Goal: Communication & Community: Answer question/provide support

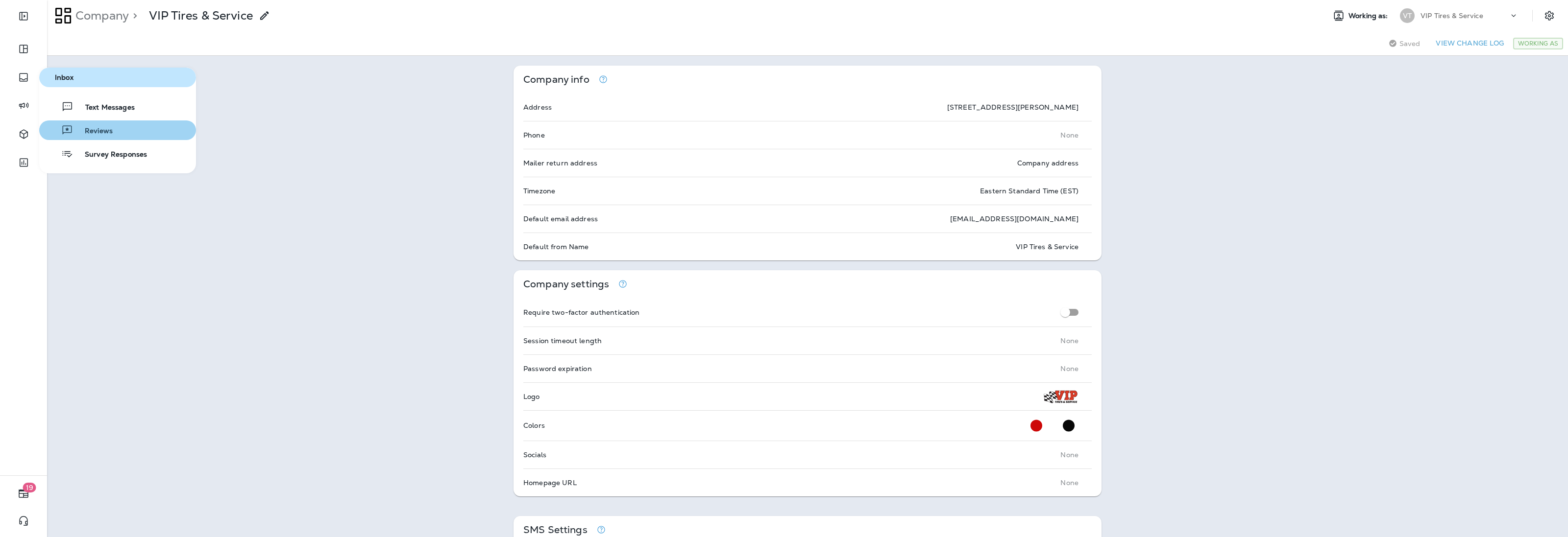
click at [111, 127] on span "Reviews" at bounding box center [93, 131] width 40 height 9
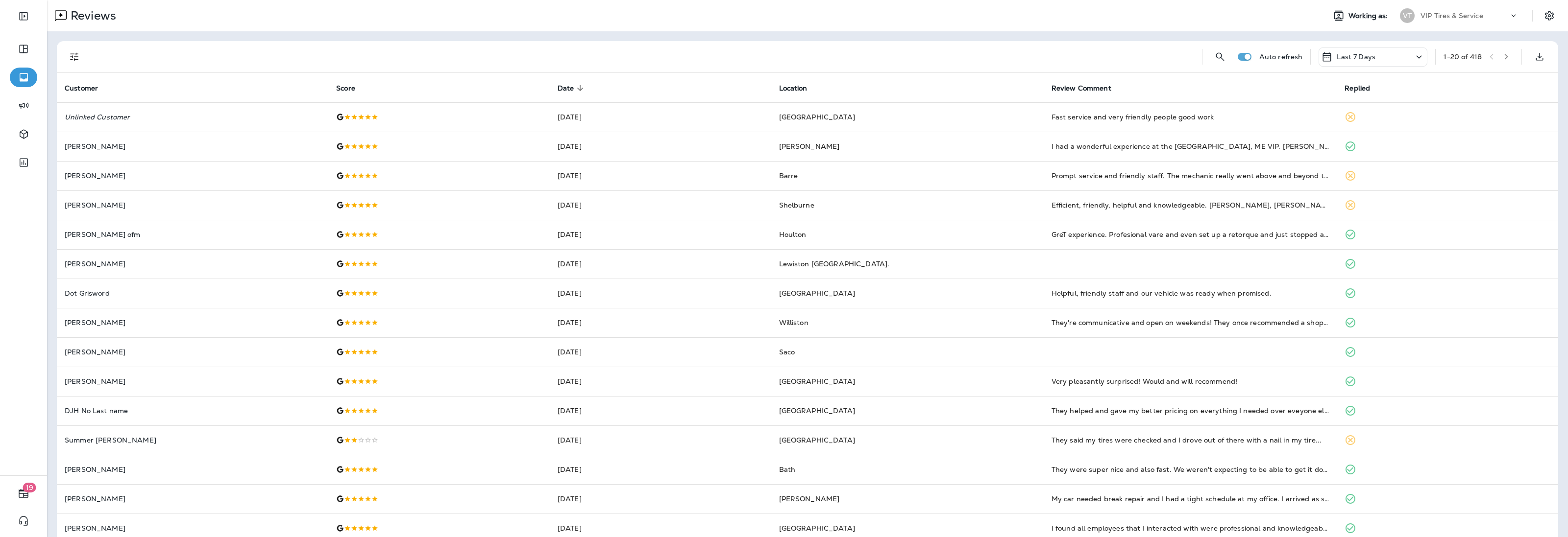
click at [77, 57] on icon "Filters" at bounding box center [74, 57] width 12 height 12
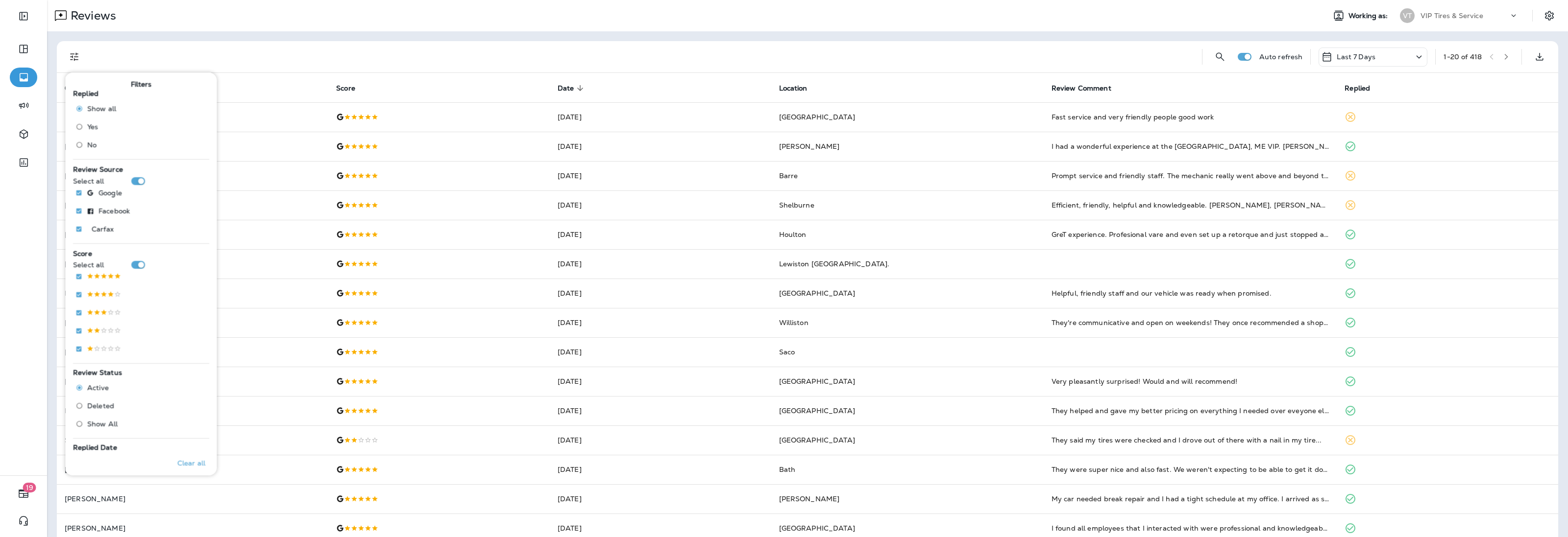
click at [92, 146] on span "No" at bounding box center [91, 145] width 9 height 8
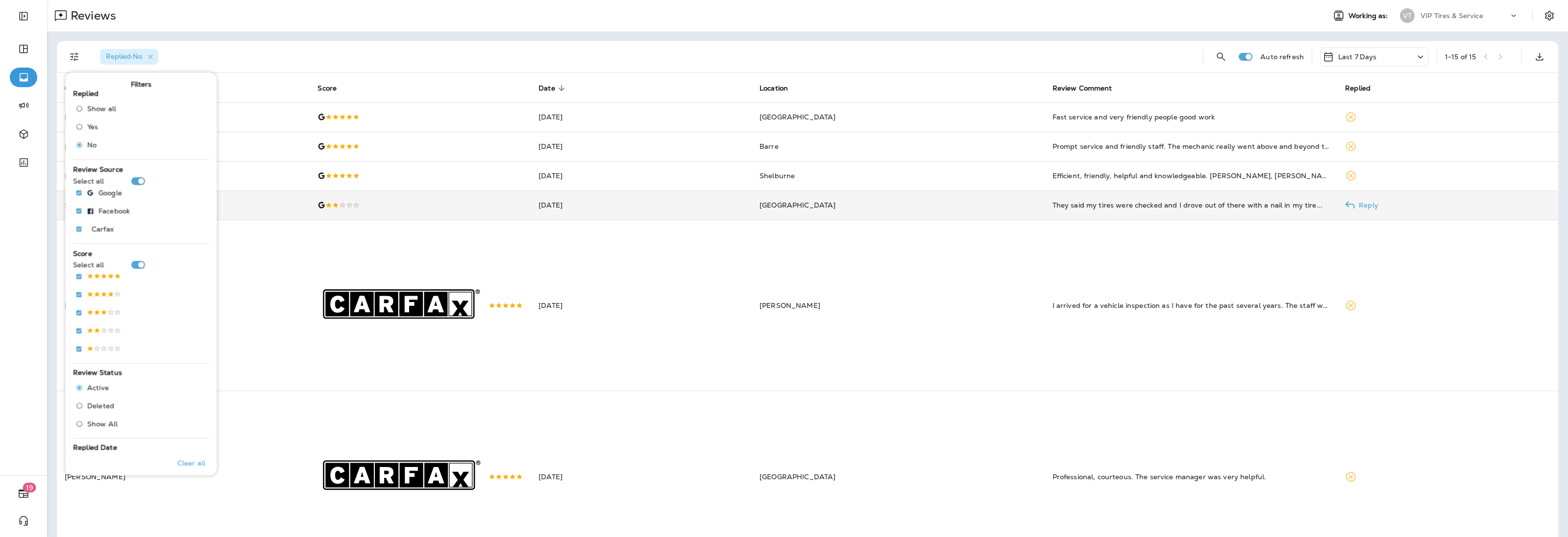
click at [591, 210] on td "[DATE]" at bounding box center [641, 205] width 221 height 29
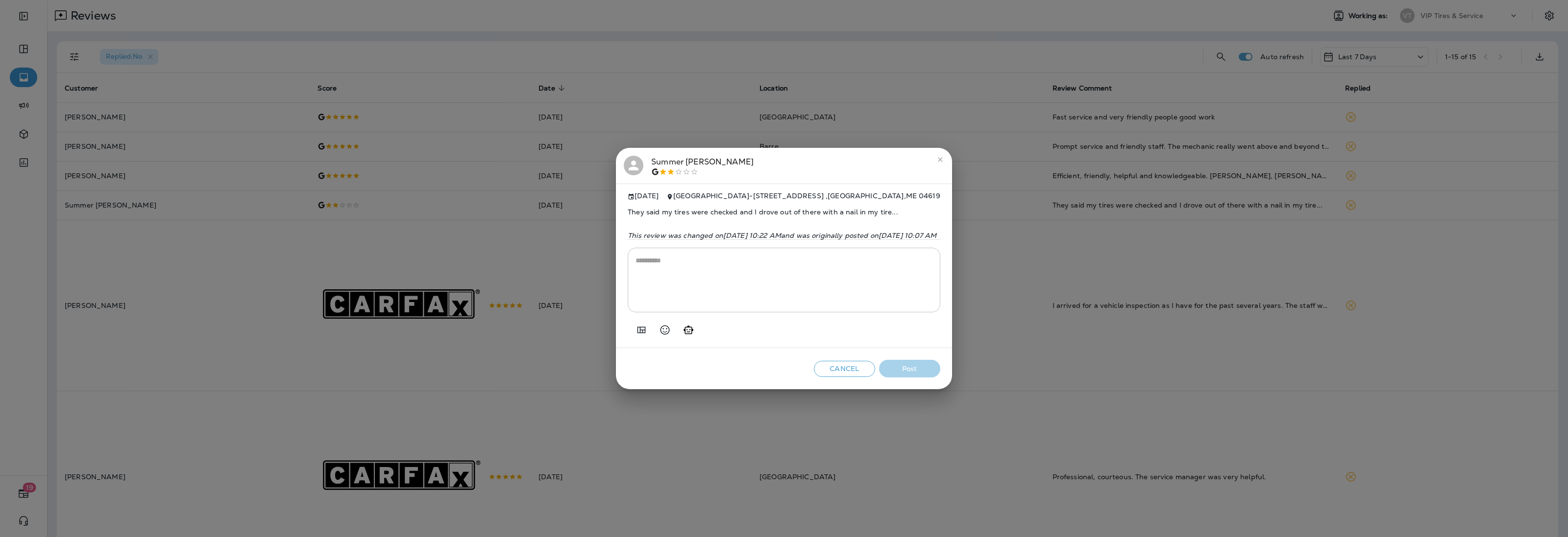
click at [664, 208] on span "They said my tires were checked and I drove out of there with a nail in my tire…" at bounding box center [784, 212] width 313 height 24
copy span "They said my tires were checked and I drove out of there with a nail in my tire…"
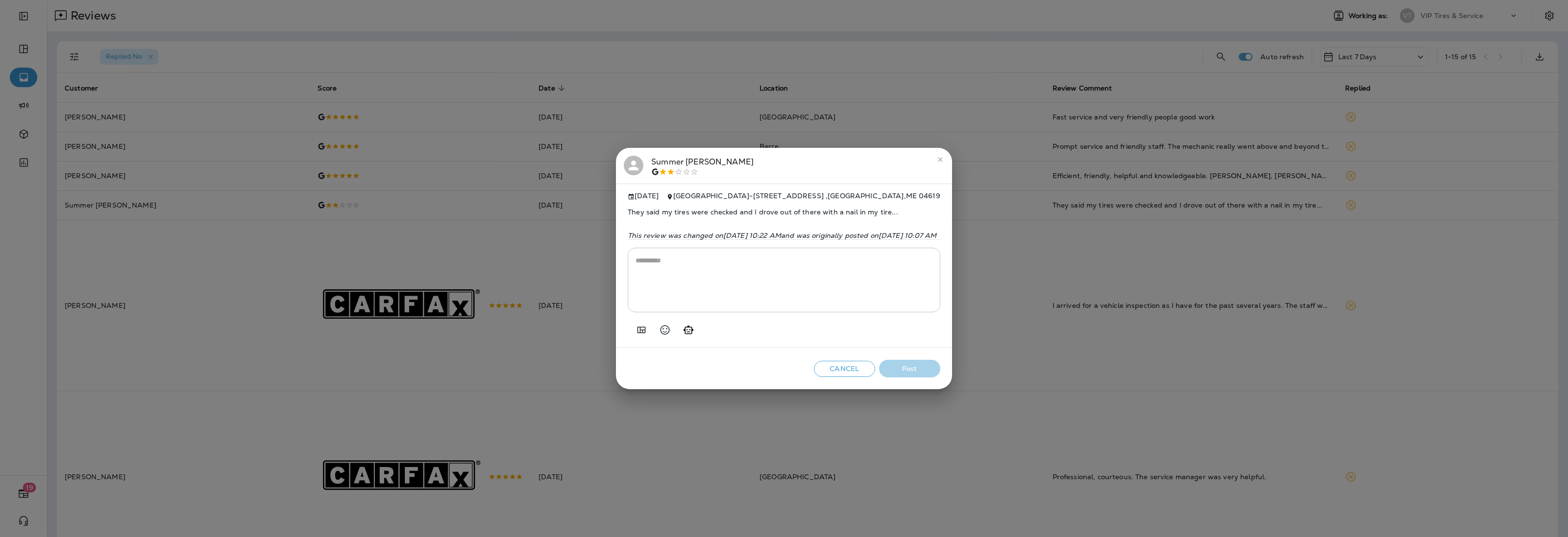
click at [651, 161] on div "Summer [PERSON_NAME]" at bounding box center [702, 166] width 102 height 21
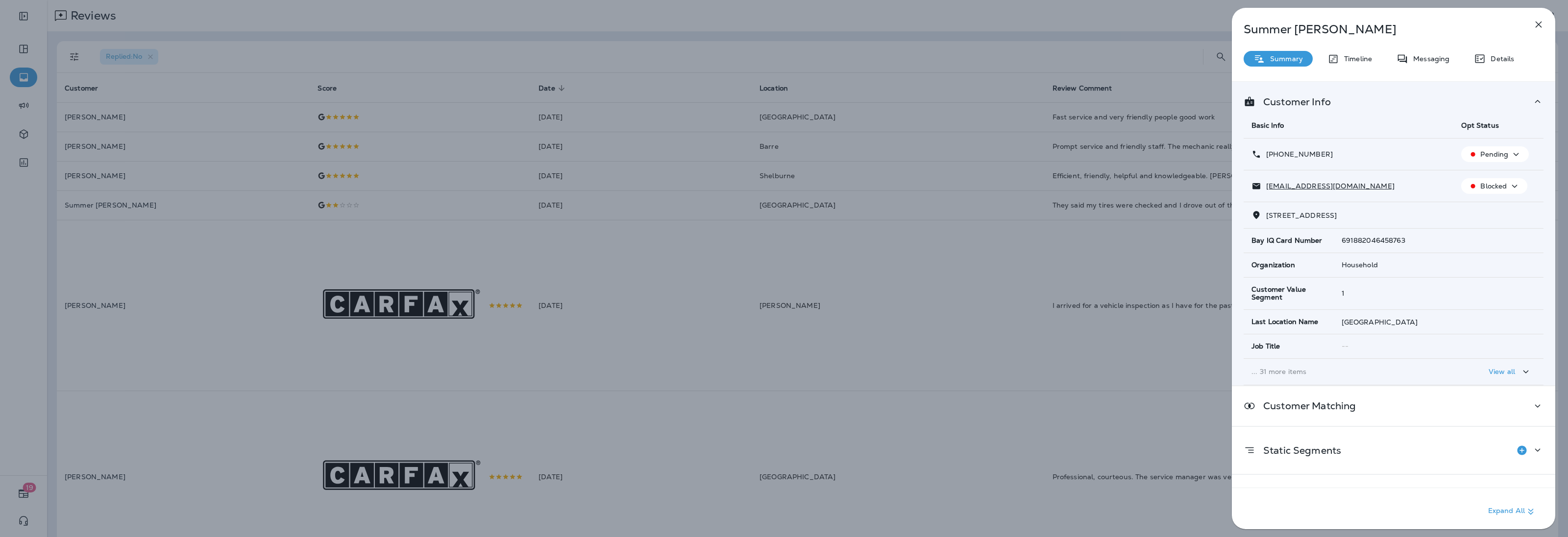
drag, startPoint x: 1333, startPoint y: 152, endPoint x: 1275, endPoint y: 158, distance: 58.3
click at [1275, 158] on div "[PHONE_NUMBER]" at bounding box center [1348, 154] width 194 height 10
copy p "[PHONE_NUMBER]"
drag, startPoint x: 1376, startPoint y: 187, endPoint x: 1265, endPoint y: 195, distance: 111.3
click at [1265, 195] on td "[EMAIL_ADDRESS][DOMAIN_NAME]" at bounding box center [1348, 186] width 210 height 32
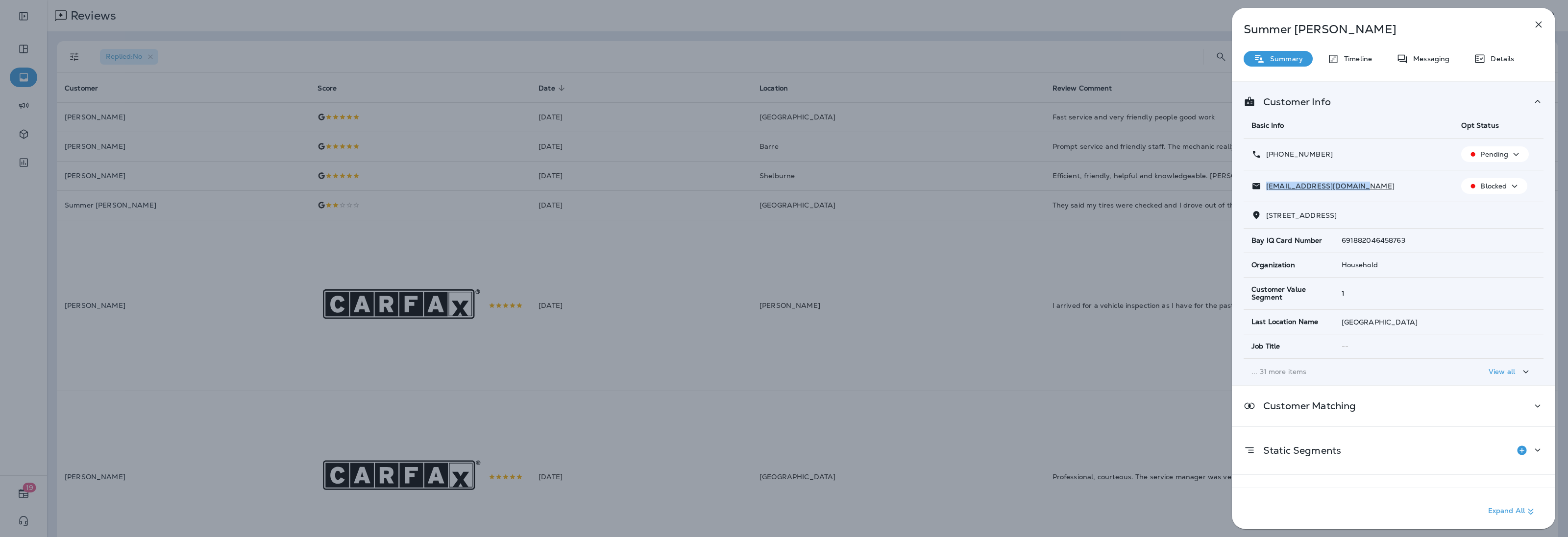
copy p "[EMAIL_ADDRESS][DOMAIN_NAME]"
click at [300, 220] on div "Summer [PERSON_NAME] Summary Timeline Messaging Details Customer Info Basic Inf…" at bounding box center [784, 268] width 1568 height 537
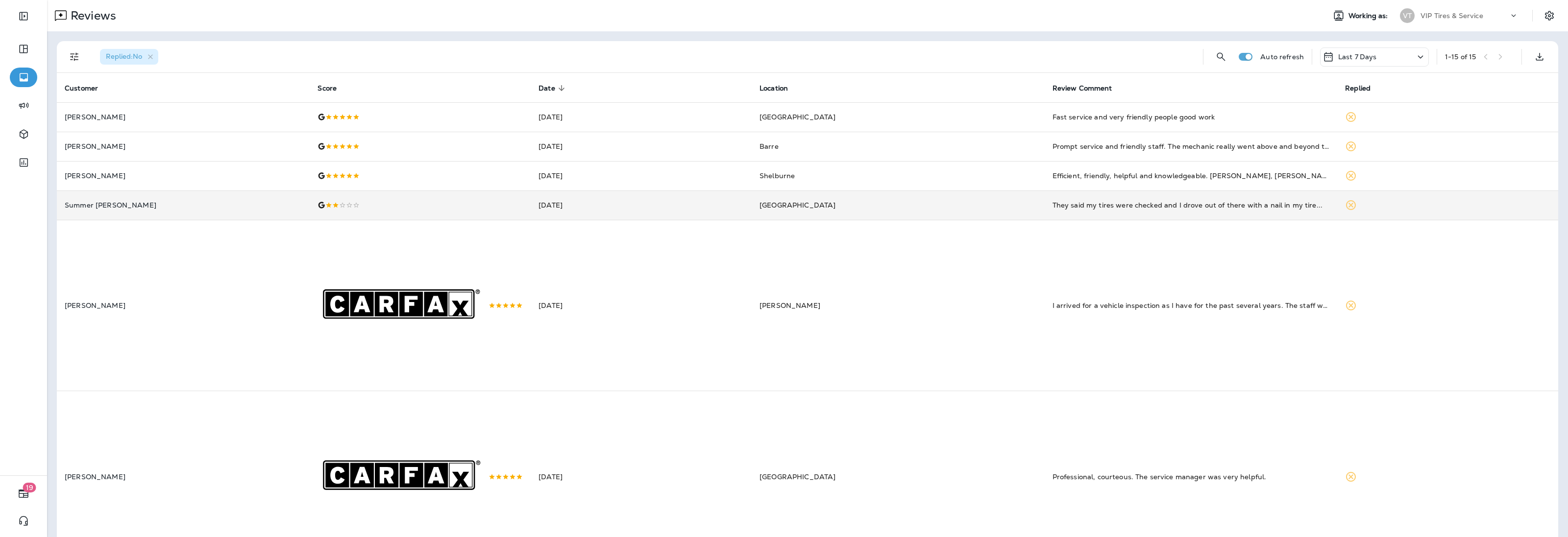
click at [331, 206] on div at bounding box center [420, 205] width 205 height 8
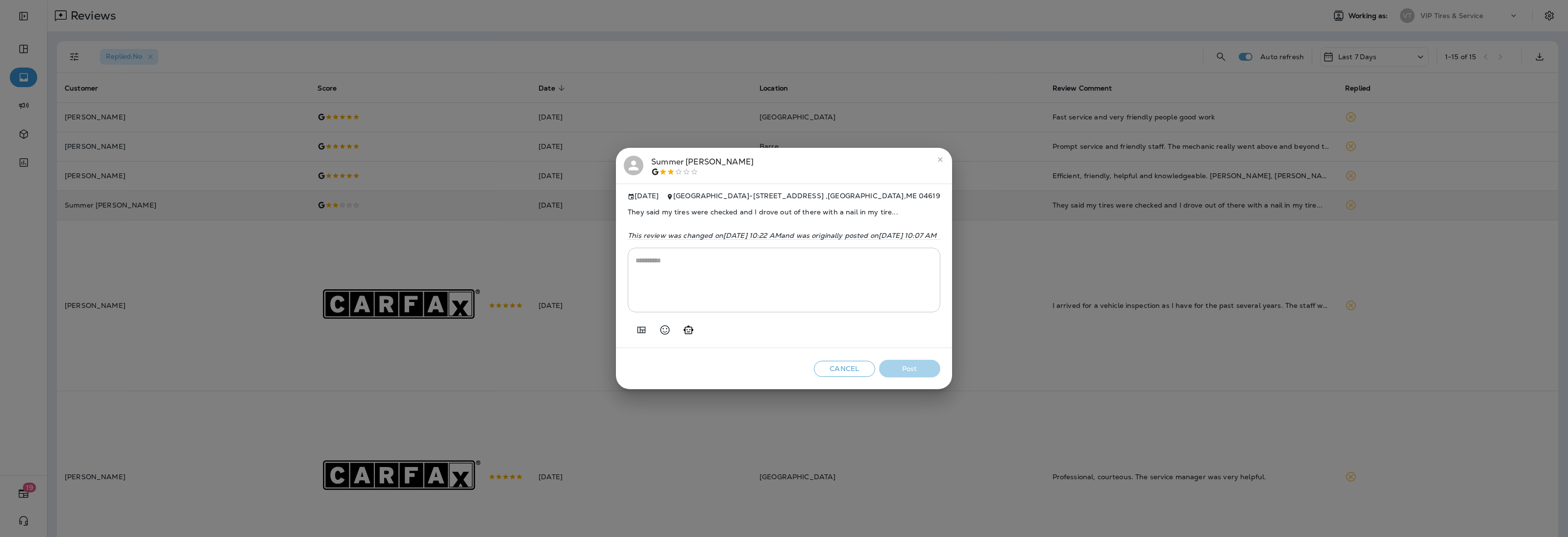
click at [635, 336] on icon "Add in a premade template" at bounding box center [641, 330] width 12 height 12
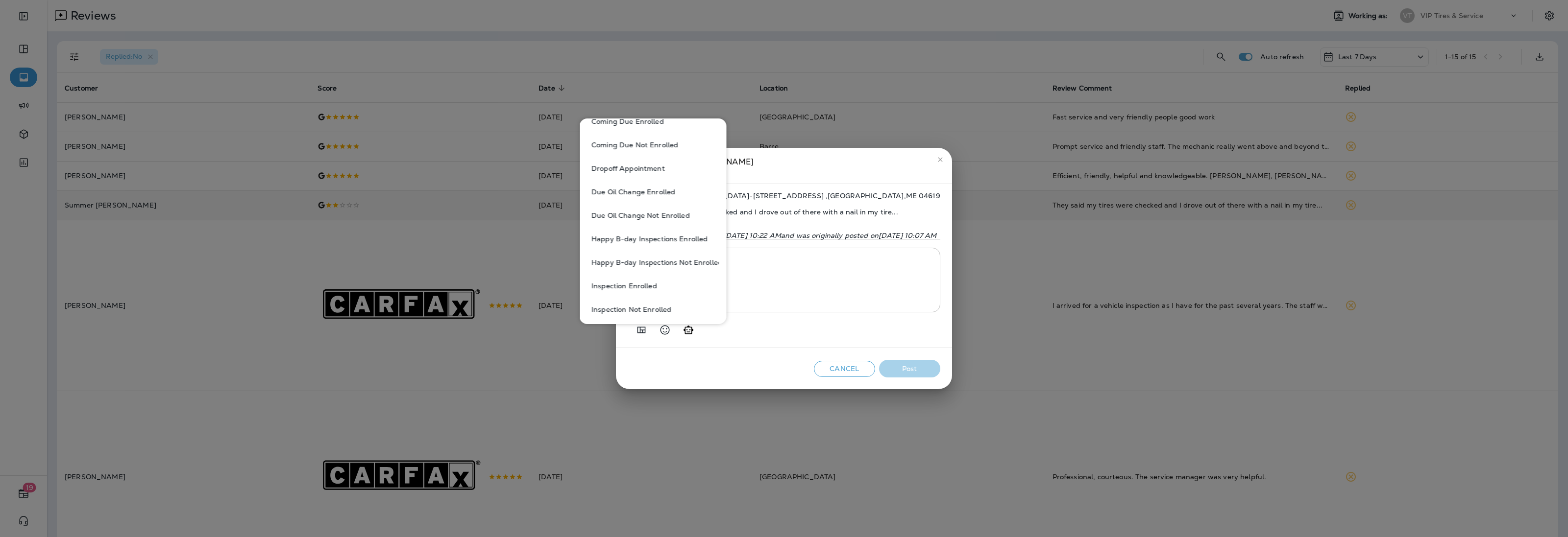
scroll to position [244, 0]
click at [648, 310] on button "NEGATIVE - 2-star review" at bounding box center [653, 305] width 131 height 24
type textarea "**********"
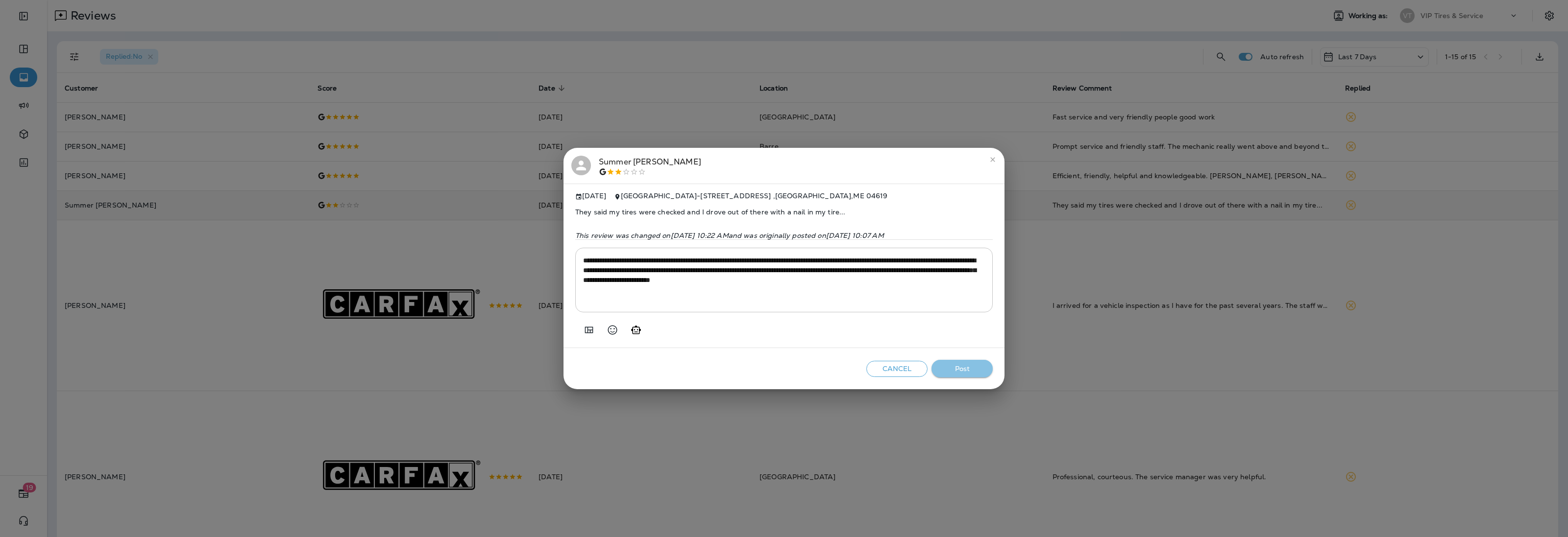
click at [959, 373] on button "Post" at bounding box center [962, 369] width 61 height 18
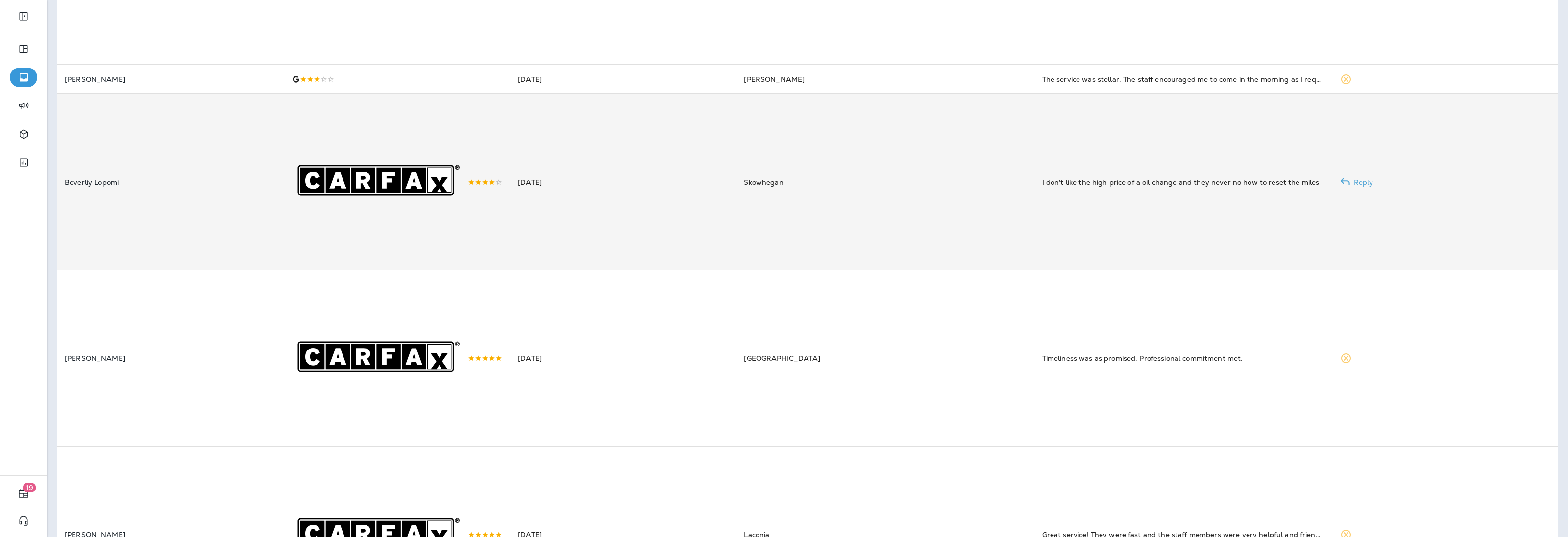
scroll to position [428, 0]
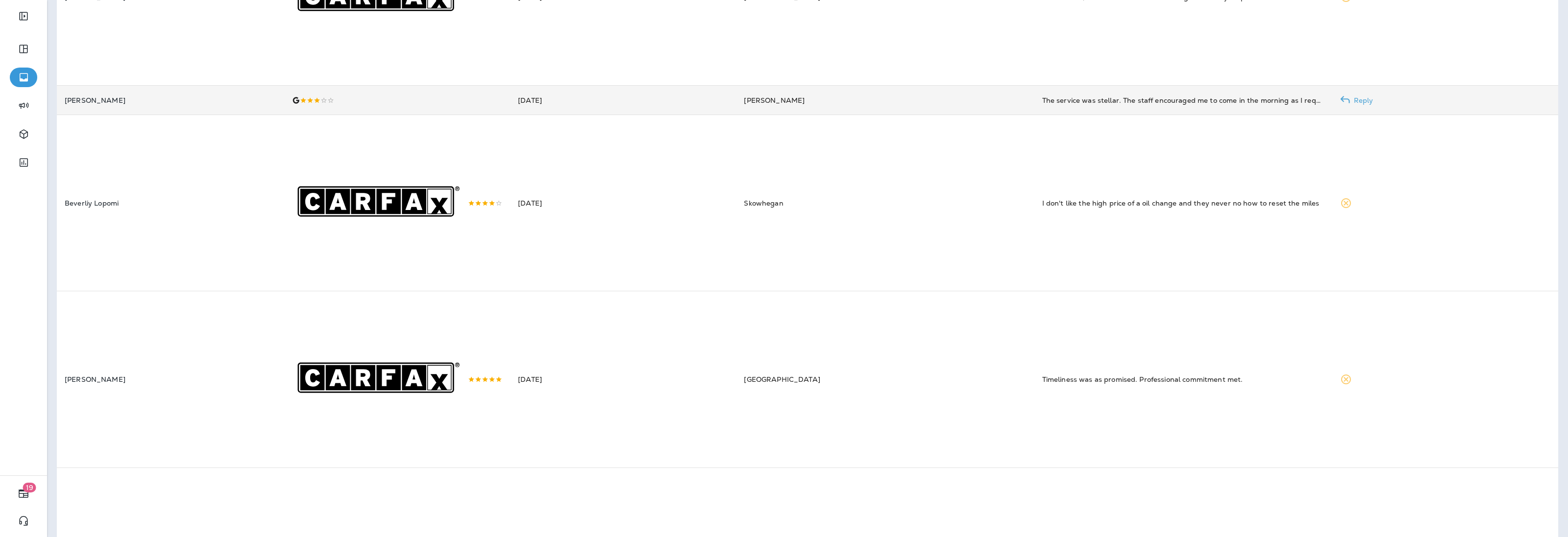
click at [725, 104] on td "[DATE]" at bounding box center [623, 100] width 226 height 29
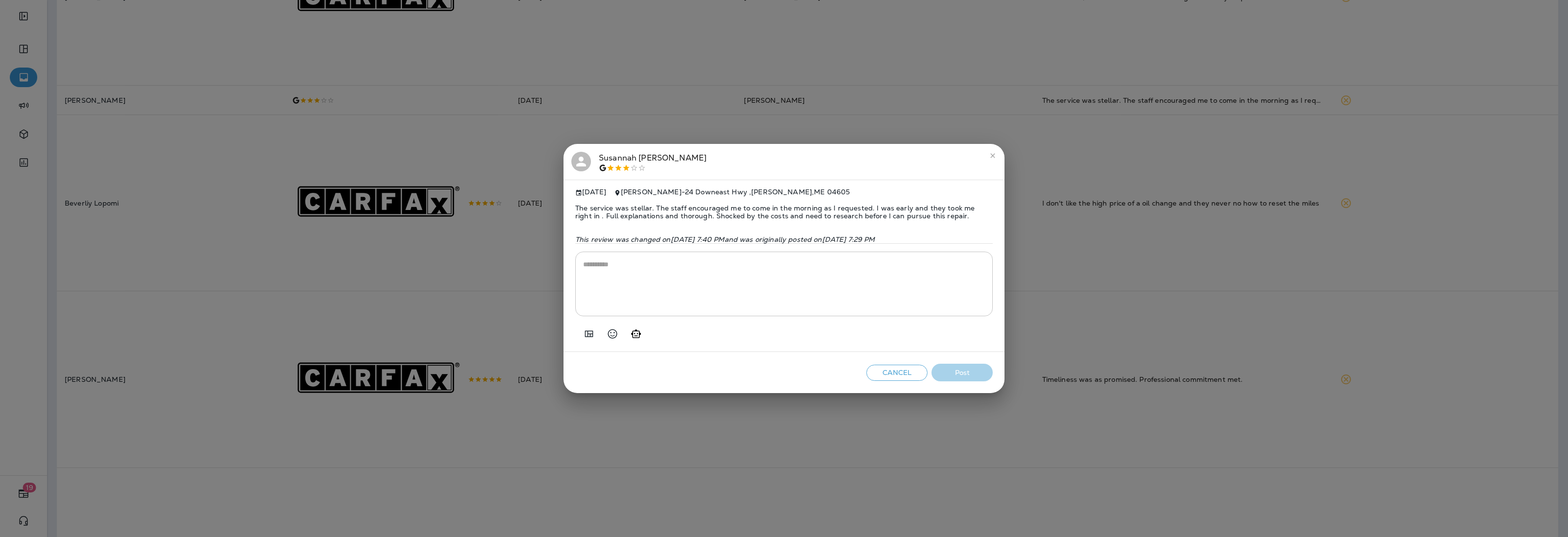
click at [869, 210] on span "The service was stellar. The staff encouraged me to come in the morning as I re…" at bounding box center [784, 212] width 418 height 32
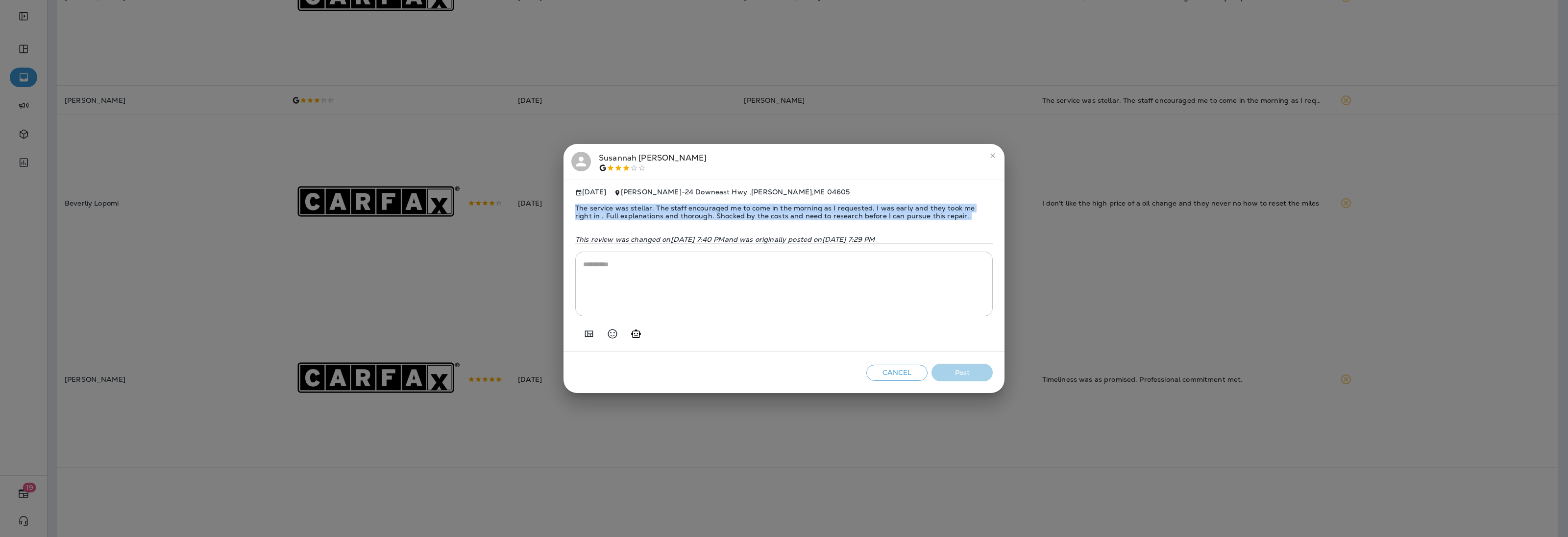
click at [869, 210] on span "The service was stellar. The staff encouraged me to come in the morning as I re…" at bounding box center [784, 212] width 418 height 32
copy span "The service was stellar. The staff encouraged me to come in the morning as I re…"
click at [589, 337] on icon "Add in a premade template" at bounding box center [589, 333] width 9 height 6
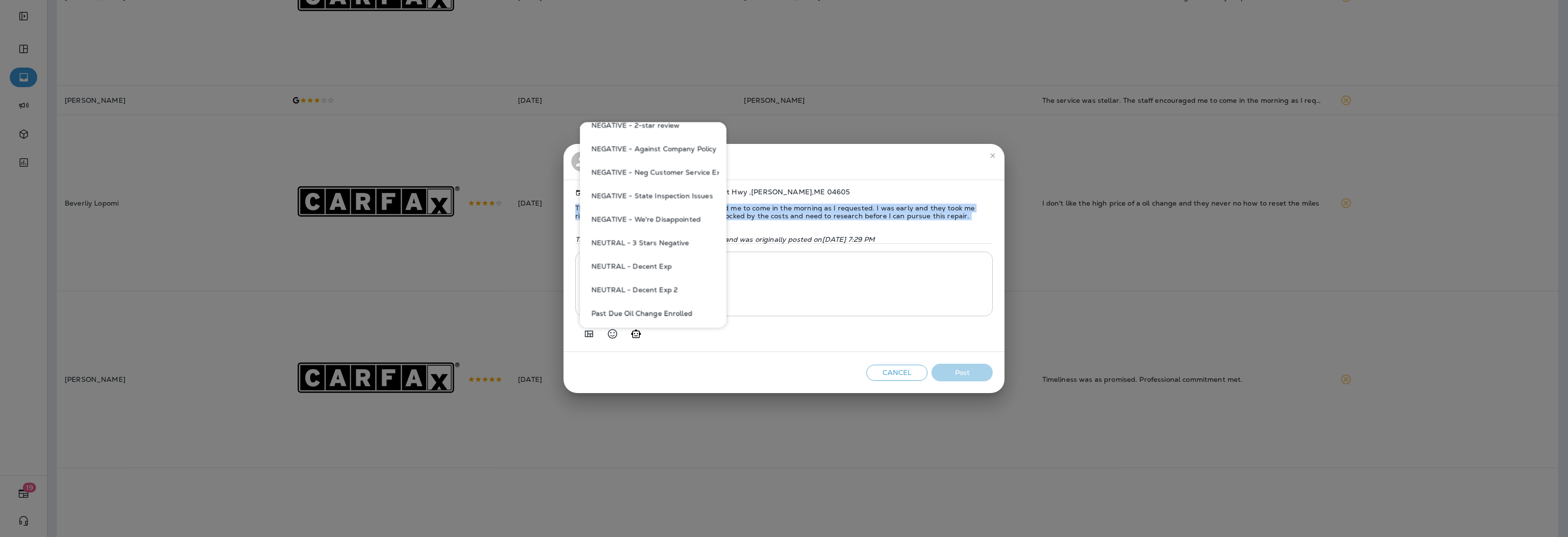
click at [651, 240] on button "NEUTRAL - 3 Stars Negative" at bounding box center [653, 243] width 131 height 24
type textarea "**********"
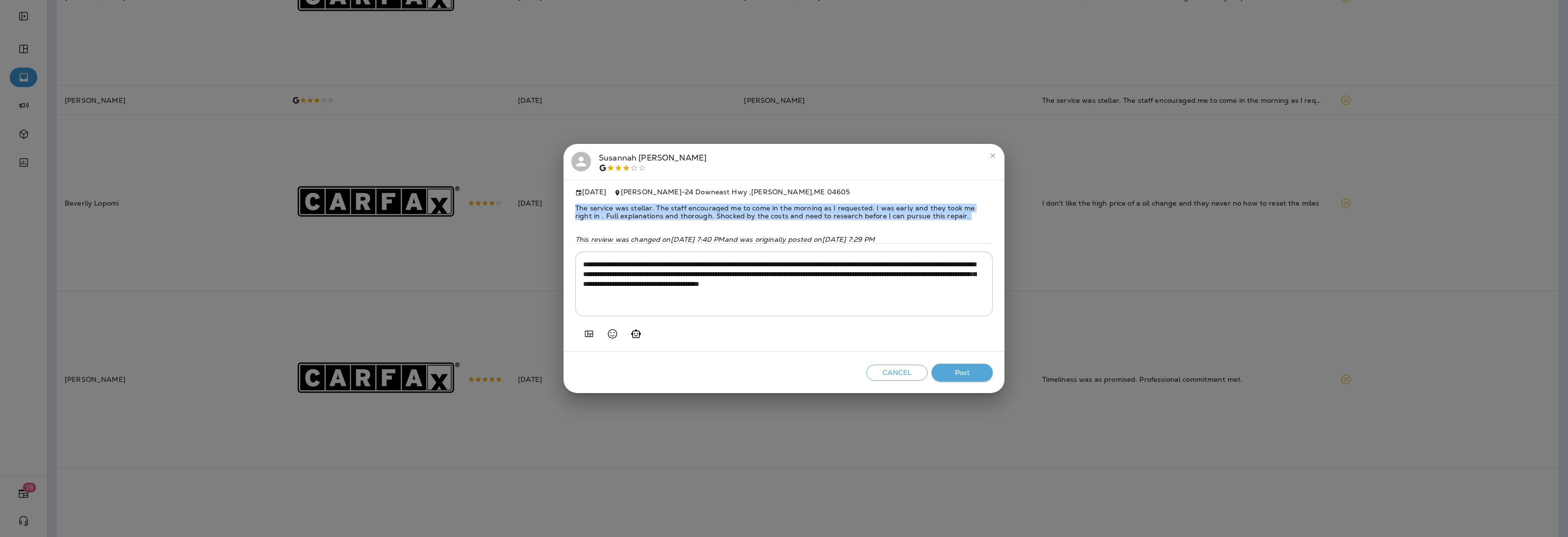
click at [959, 375] on button "Post" at bounding box center [962, 373] width 61 height 18
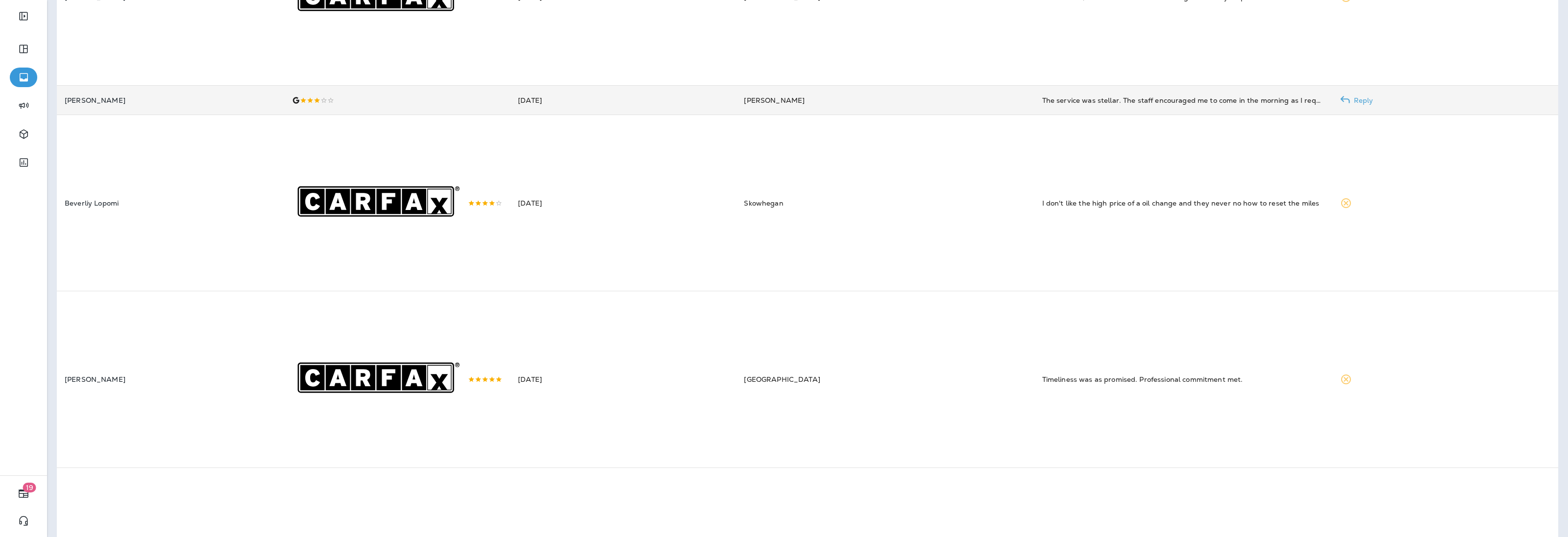
click at [606, 109] on td "[DATE]" at bounding box center [623, 100] width 226 height 29
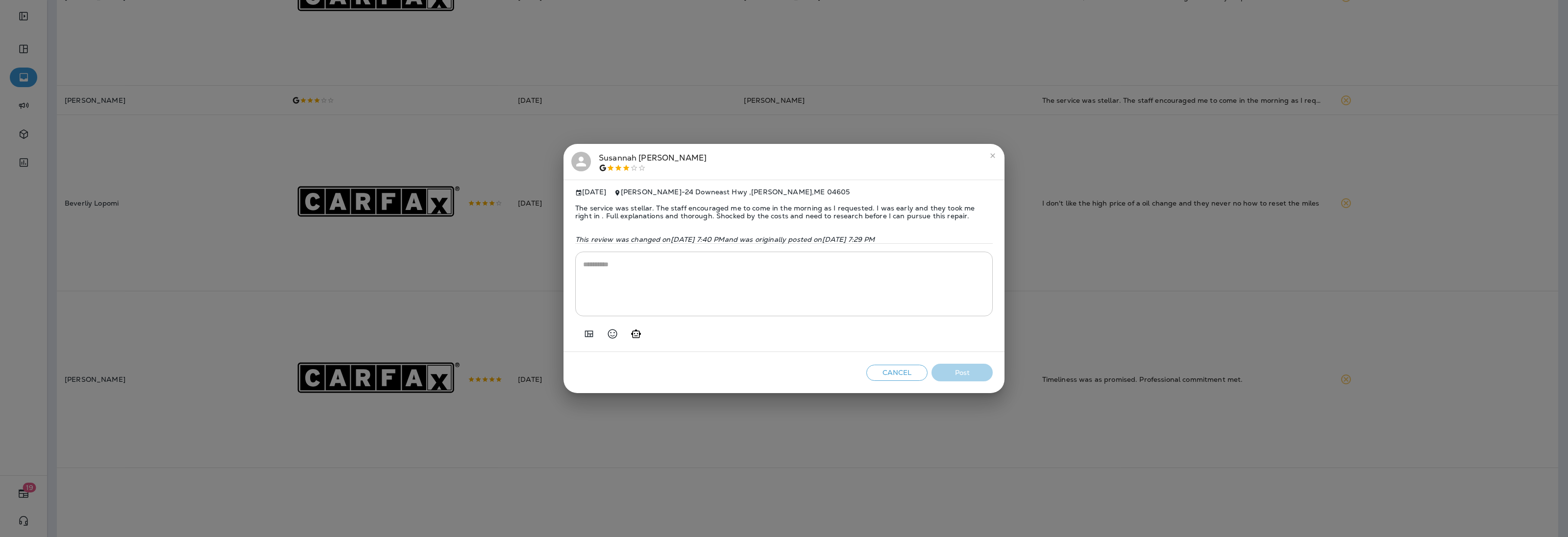
click at [604, 152] on div "[PERSON_NAME]" at bounding box center [653, 162] width 108 height 21
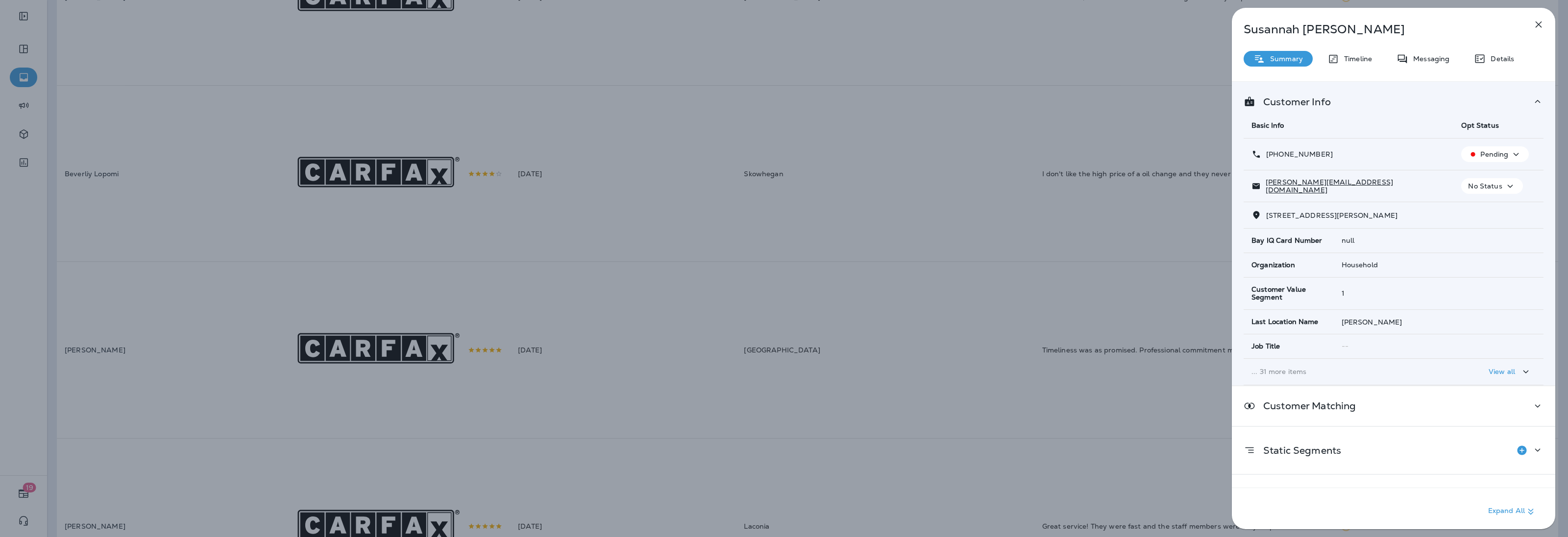
drag, startPoint x: 1335, startPoint y: 156, endPoint x: 1275, endPoint y: 158, distance: 60.0
click at [1275, 158] on div "[PHONE_NUMBER]" at bounding box center [1348, 154] width 194 height 10
copy p "[PHONE_NUMBER]"
drag, startPoint x: 1357, startPoint y: 192, endPoint x: 1267, endPoint y: 194, distance: 90.0
click at [1267, 194] on td "[PERSON_NAME][EMAIL_ADDRESS][DOMAIN_NAME]" at bounding box center [1348, 186] width 210 height 32
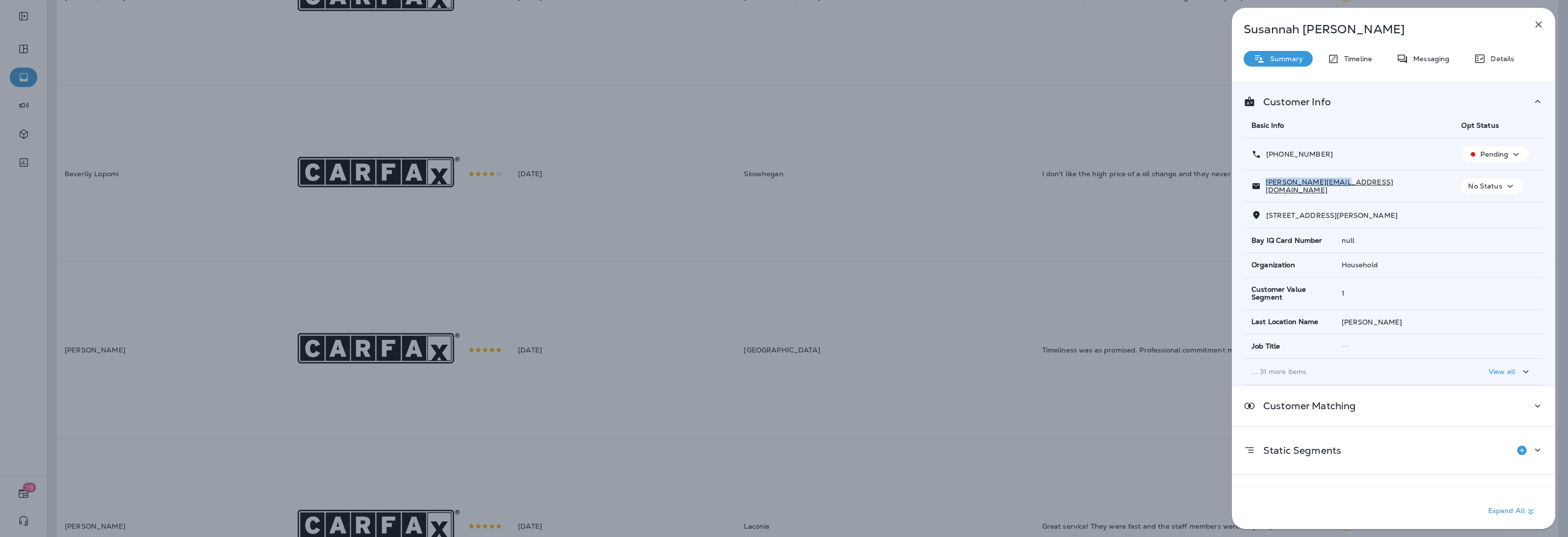
copy p "[PERSON_NAME][EMAIL_ADDRESS][DOMAIN_NAME]"
click at [1534, 21] on icon "button" at bounding box center [1538, 24] width 12 height 12
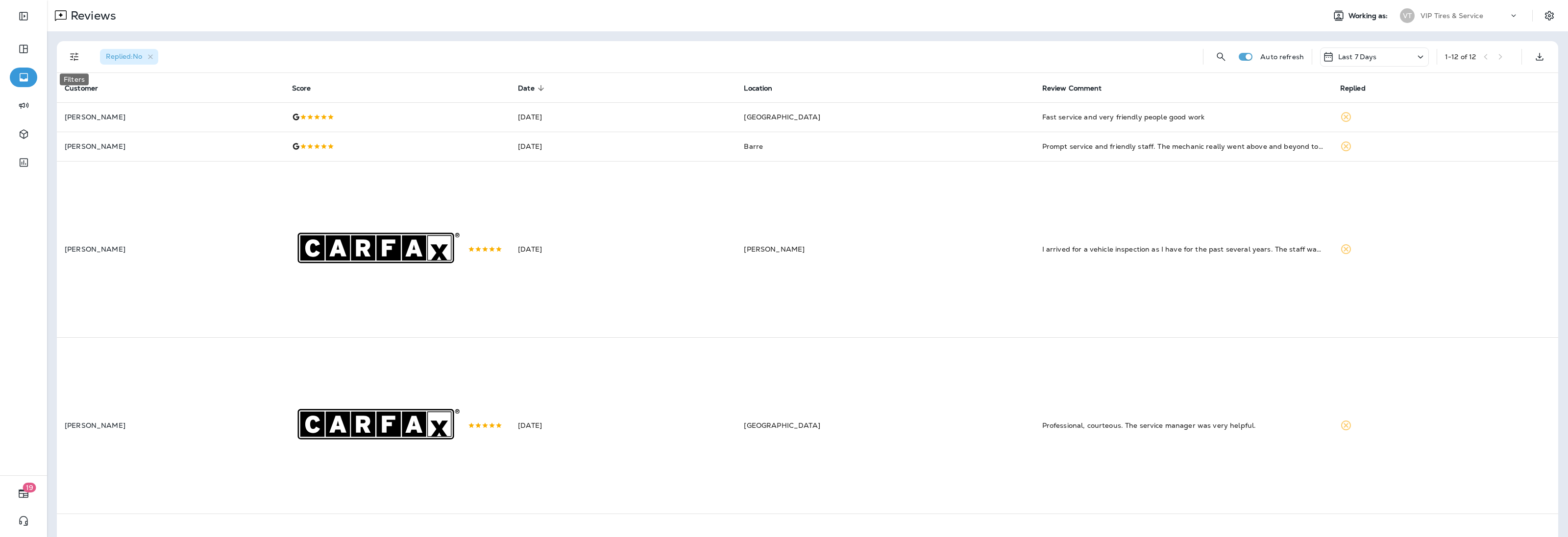
click at [79, 55] on icon "Filters" at bounding box center [74, 57] width 12 height 12
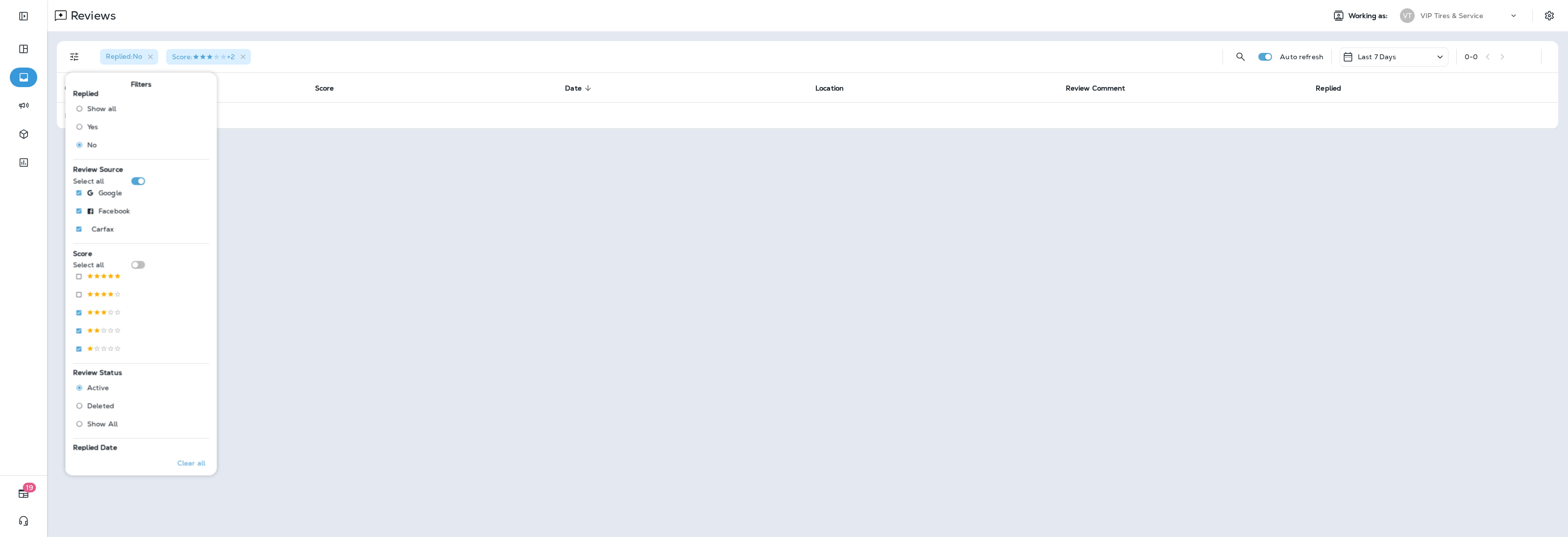
click at [413, 60] on div "Replied : No Score : +2" at bounding box center [653, 57] width 1122 height 32
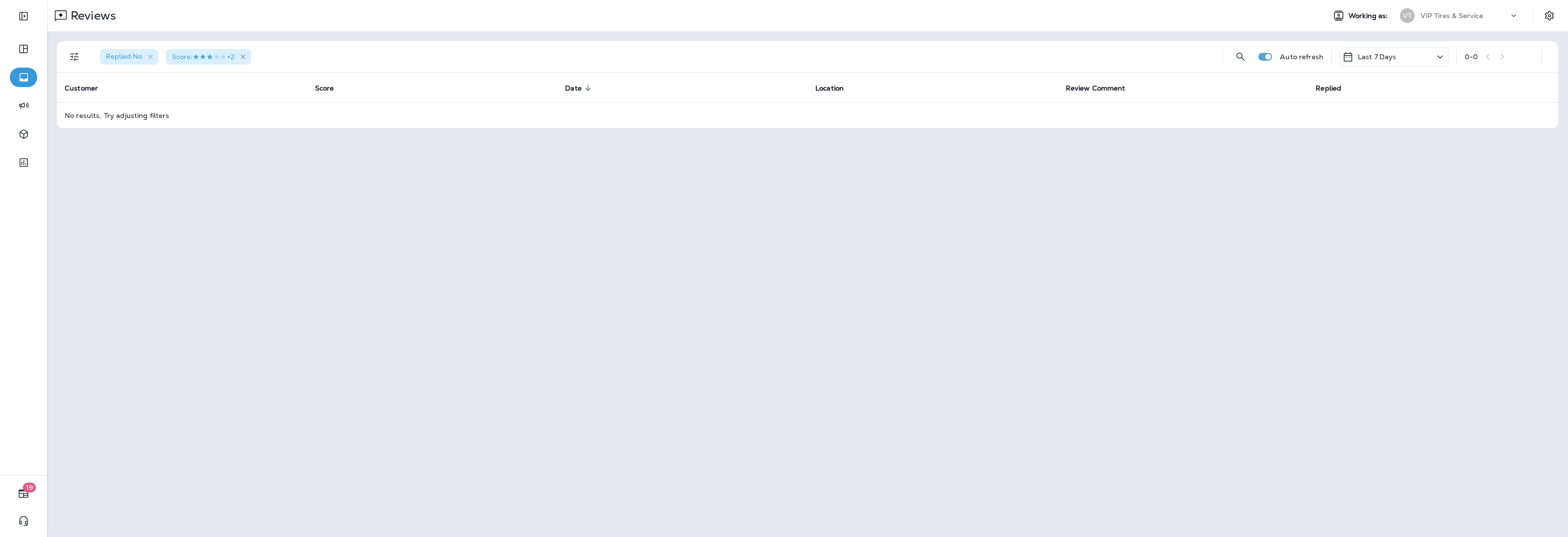
click at [245, 57] on icon "button" at bounding box center [243, 57] width 5 height 5
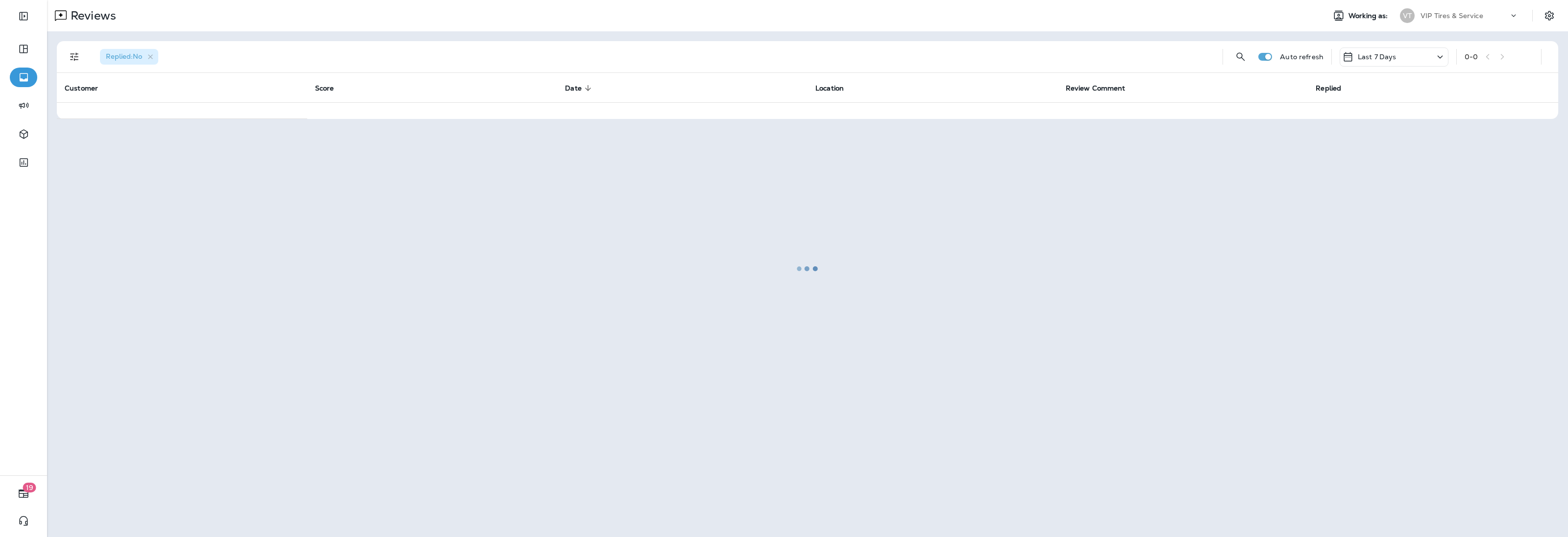
click at [147, 57] on div at bounding box center [808, 269] width 1519 height 535
click at [152, 57] on div at bounding box center [808, 269] width 1519 height 535
